Goal: Navigation & Orientation: Find specific page/section

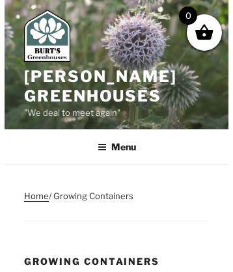
scroll to position [3480, 0]
